Goal: Task Accomplishment & Management: Manage account settings

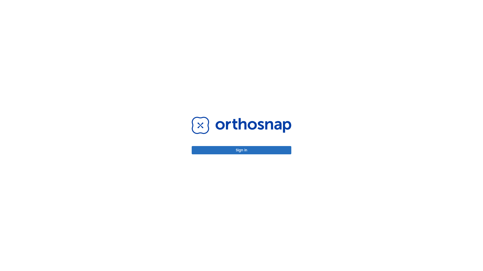
click at [241, 150] on button "Sign in" at bounding box center [242, 150] width 100 height 8
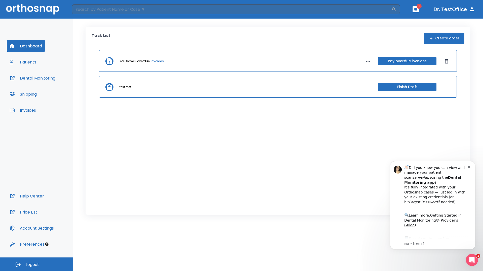
click at [36, 265] on span "Logout" at bounding box center [32, 265] width 13 height 6
